Goal: Book appointment/travel/reservation

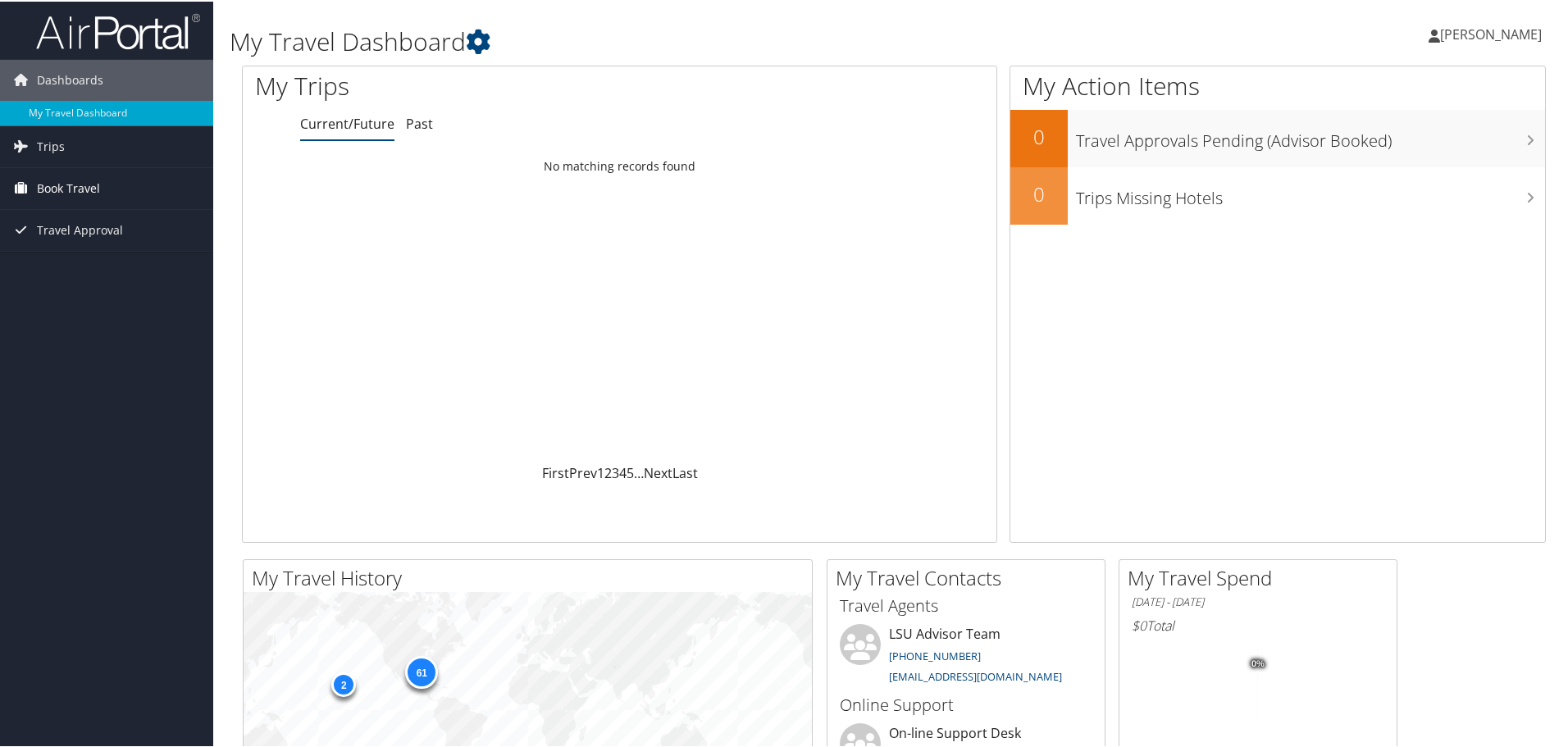
click at [37, 180] on span "Book Travel" at bounding box center [68, 187] width 63 height 41
click at [94, 248] on link "Book/Manage Online Trips" at bounding box center [106, 244] width 213 height 24
